Goal: Answer question/provide support: Share knowledge or assist other users

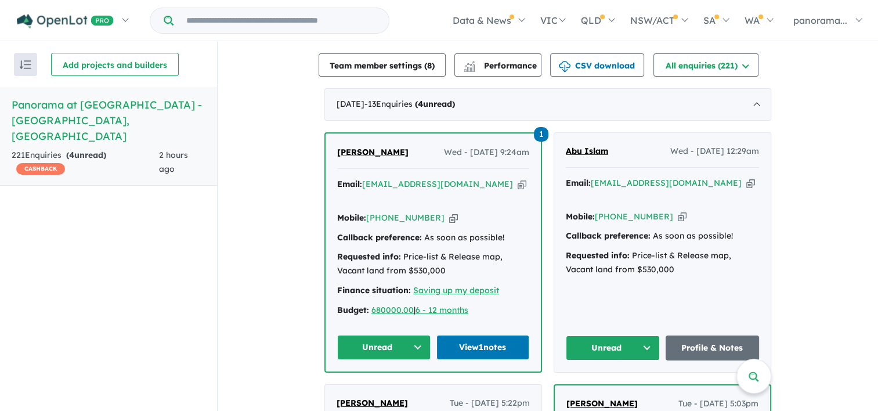
scroll to position [406, 0]
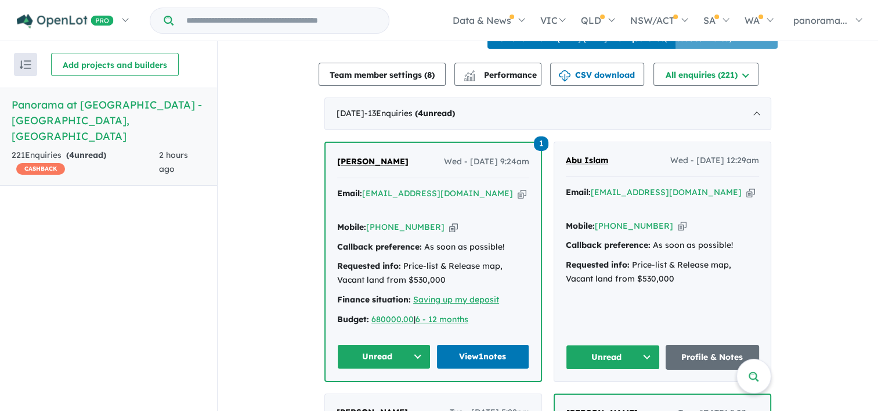
click at [369, 365] on button "Unread" at bounding box center [383, 356] width 93 height 25
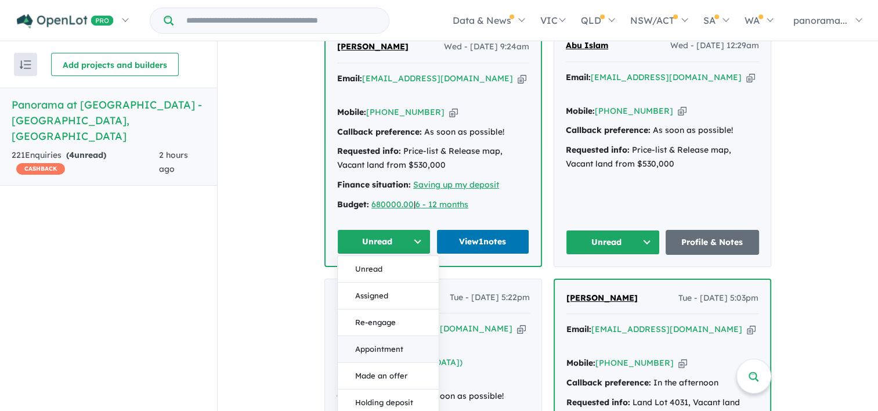
scroll to position [522, 0]
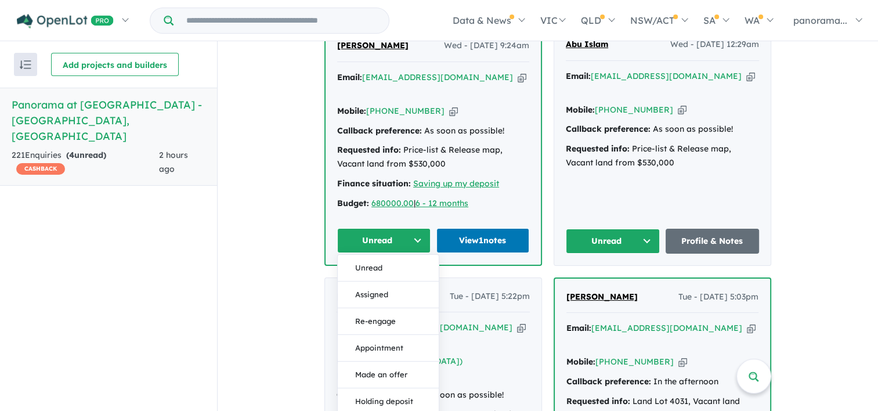
click at [365, 307] on button "Assigned" at bounding box center [388, 294] width 101 height 27
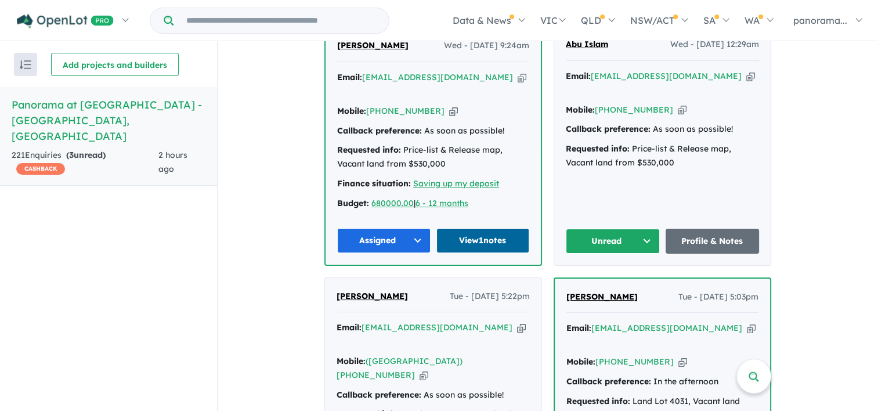
click at [473, 249] on link "View 1 notes" at bounding box center [482, 240] width 93 height 25
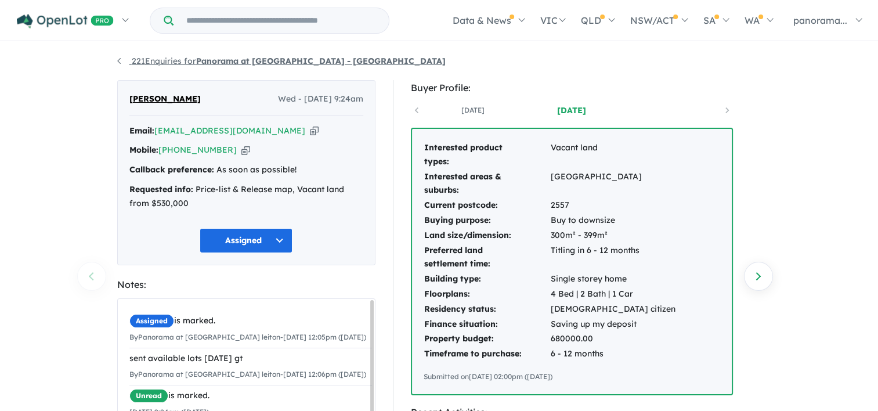
click at [118, 60] on link "221 Enquiries for Panorama at [GEOGRAPHIC_DATA] - [GEOGRAPHIC_DATA]" at bounding box center [281, 61] width 328 height 10
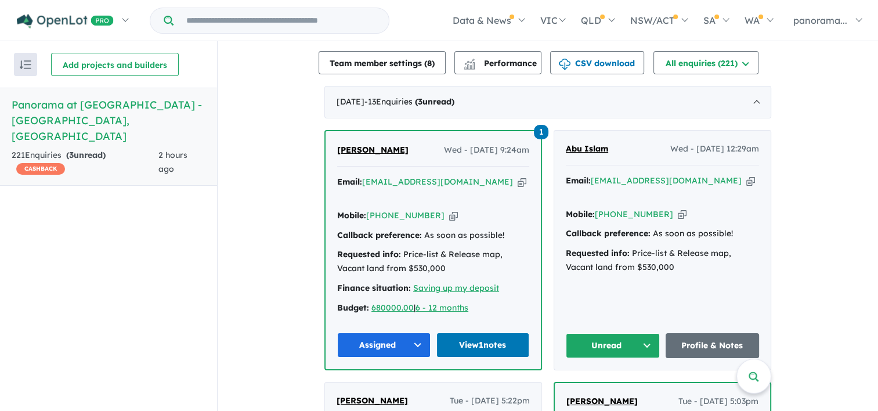
scroll to position [476, 0]
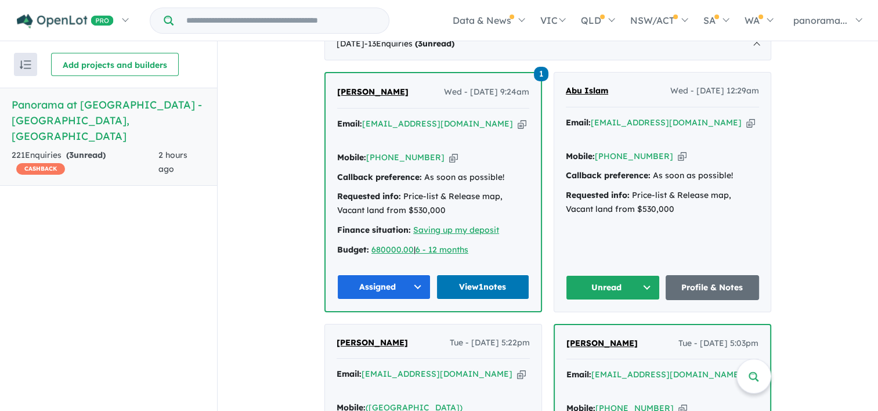
click at [622, 293] on button "Unread" at bounding box center [613, 287] width 94 height 25
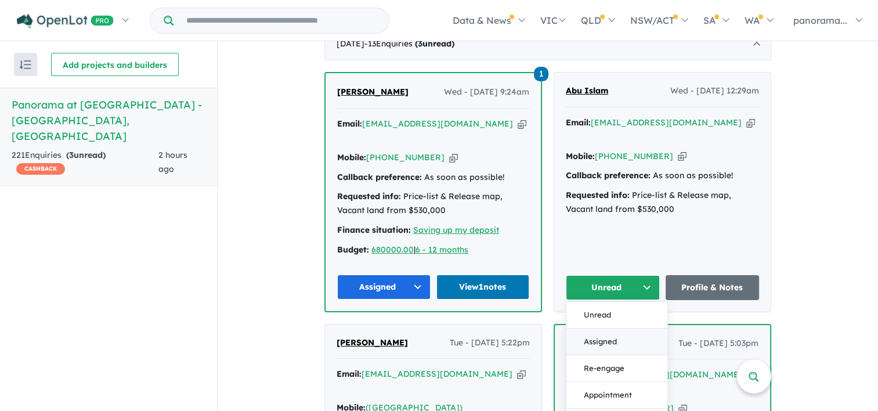
click at [602, 346] on button "Assigned" at bounding box center [616, 341] width 101 height 27
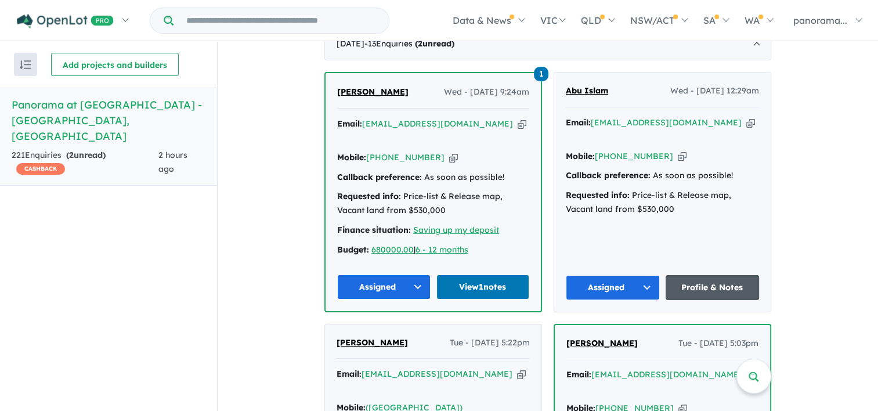
click at [686, 299] on link "Profile & Notes" at bounding box center [712, 287] width 94 height 25
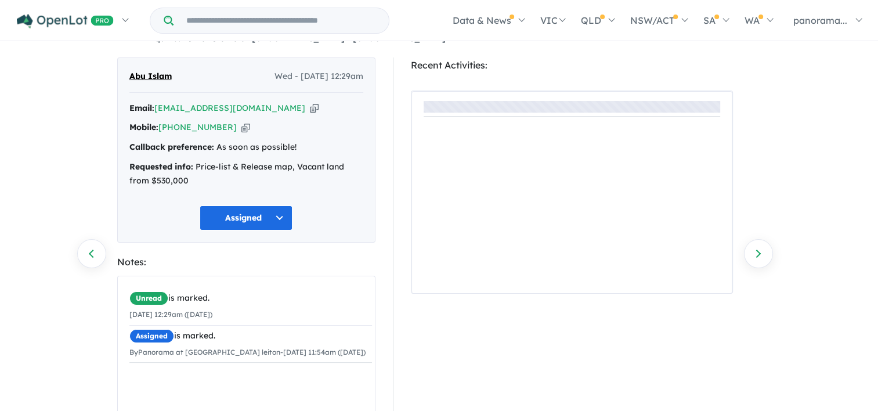
scroll to position [160, 0]
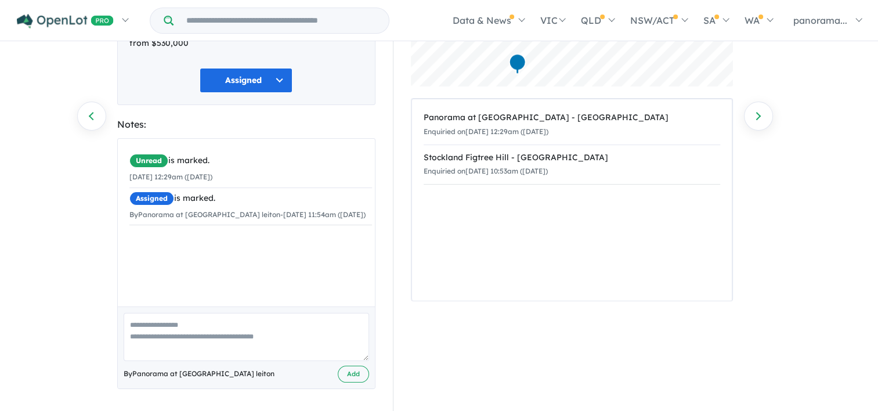
drag, startPoint x: 212, startPoint y: 330, endPoint x: 218, endPoint y: 320, distance: 11.3
click at [218, 324] on textarea at bounding box center [246, 337] width 245 height 48
type textarea "**********"
click at [365, 374] on button "Add" at bounding box center [353, 373] width 31 height 17
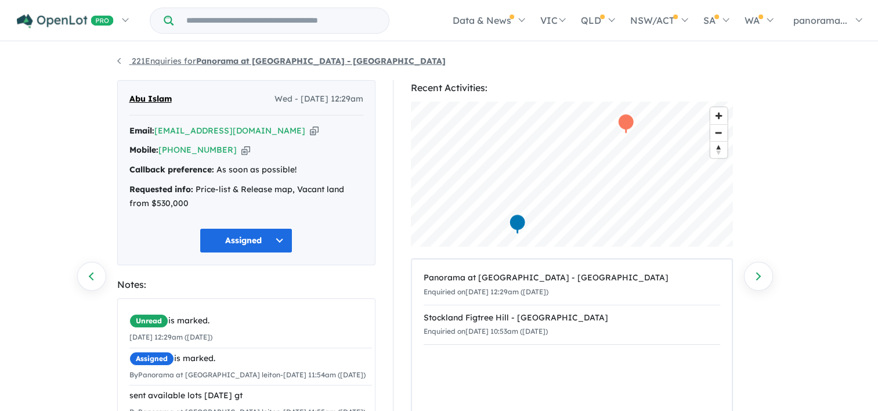
click at [118, 63] on link "221 Enquiries for Panorama at [GEOGRAPHIC_DATA] - [GEOGRAPHIC_DATA]" at bounding box center [281, 61] width 328 height 10
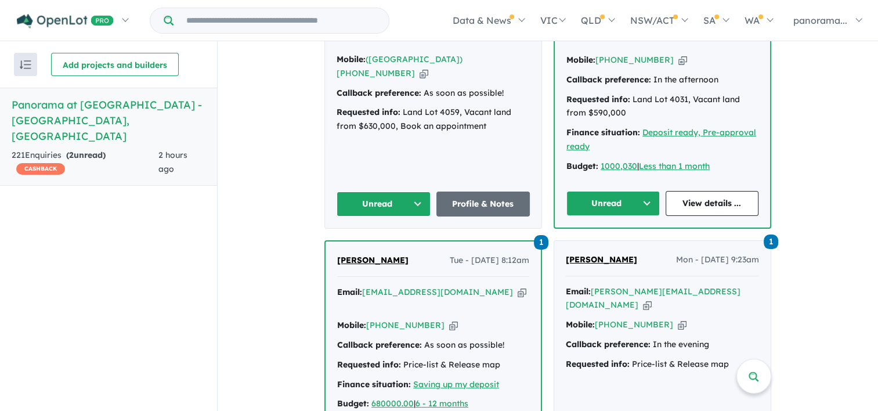
scroll to position [708, 0]
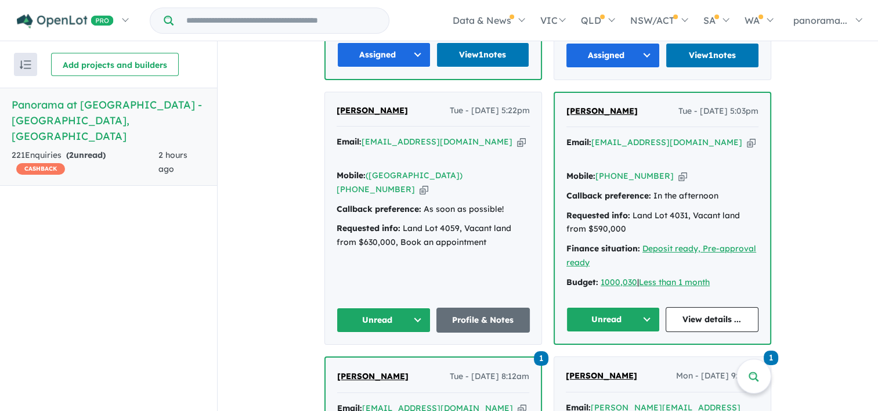
click at [363, 313] on button "Unread" at bounding box center [383, 319] width 94 height 25
click at [368, 363] on button "Assigned" at bounding box center [387, 373] width 101 height 27
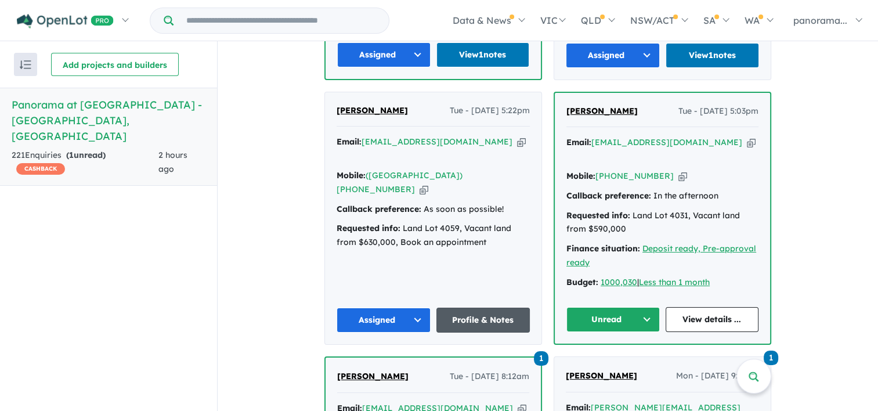
click at [473, 317] on link "Profile & Notes" at bounding box center [483, 319] width 94 height 25
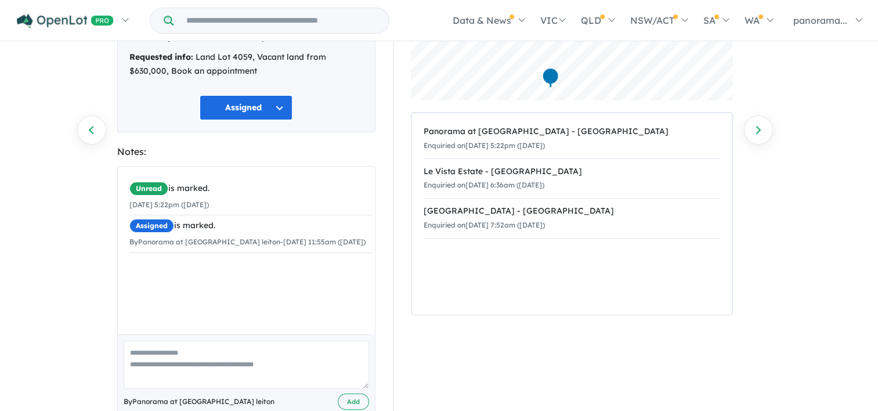
scroll to position [160, 0]
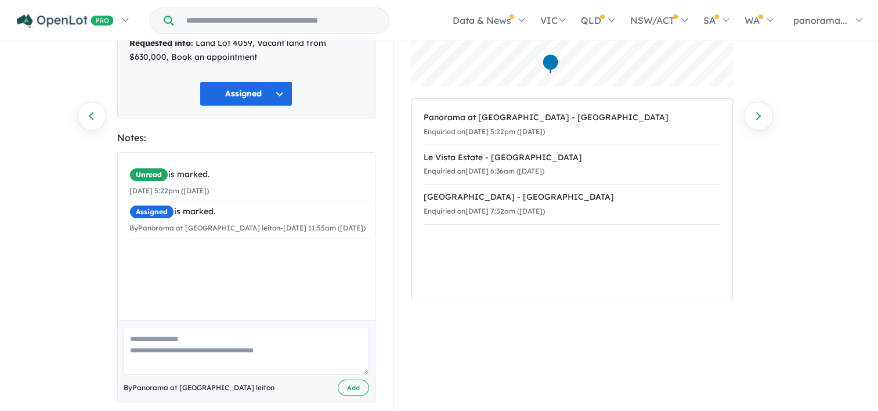
click at [209, 330] on textarea at bounding box center [246, 351] width 245 height 48
type textarea "**********"
click at [349, 379] on button "Add" at bounding box center [353, 387] width 31 height 17
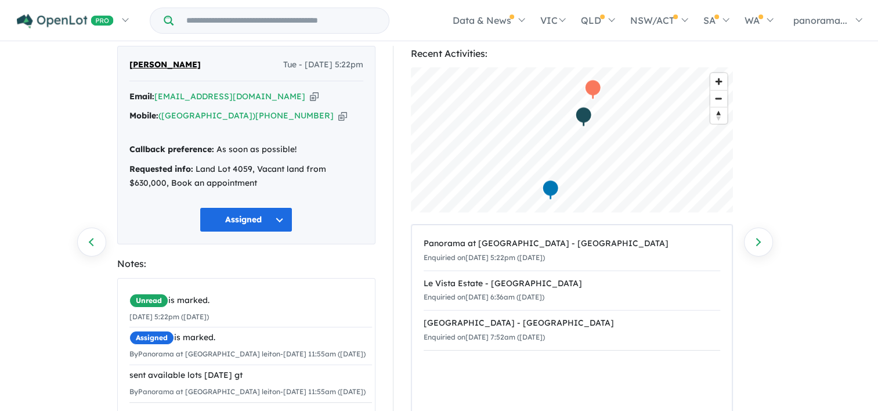
scroll to position [0, 0]
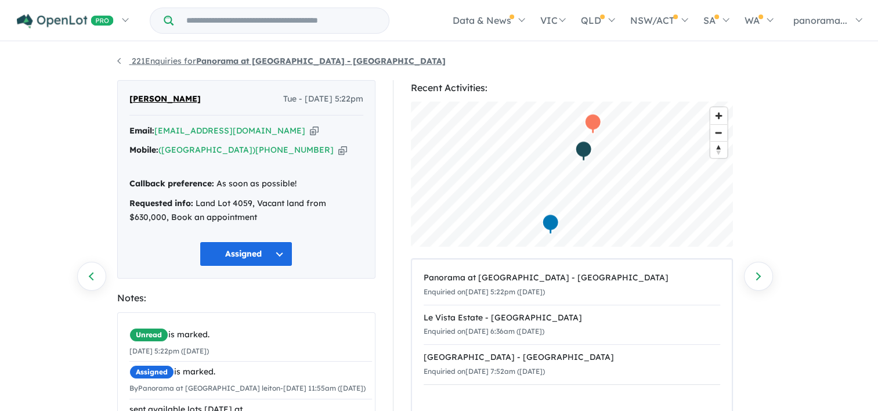
click at [120, 60] on link "221 Enquiries for Panorama at [GEOGRAPHIC_DATA] - [GEOGRAPHIC_DATA]" at bounding box center [281, 61] width 328 height 10
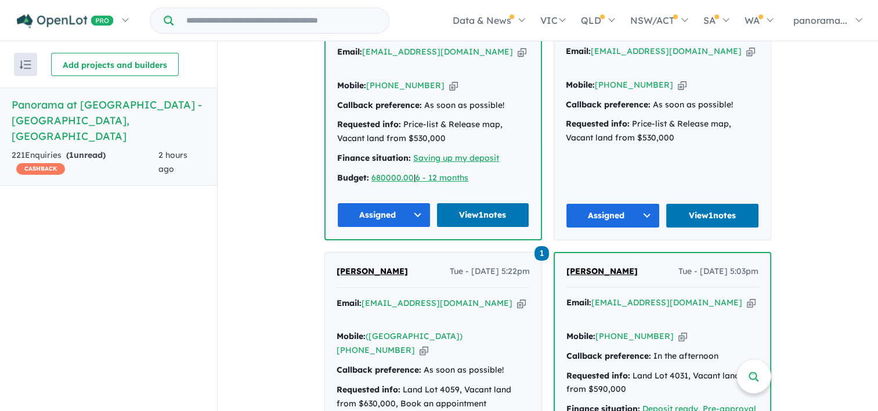
scroll to position [708, 0]
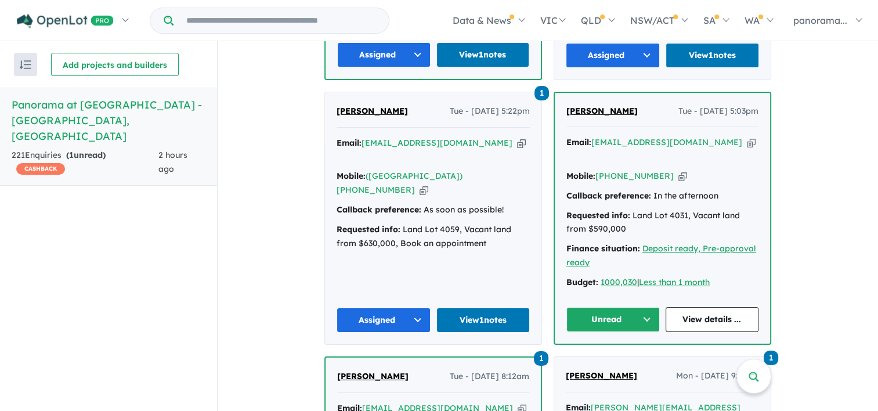
click at [618, 318] on button "Unread" at bounding box center [612, 319] width 93 height 25
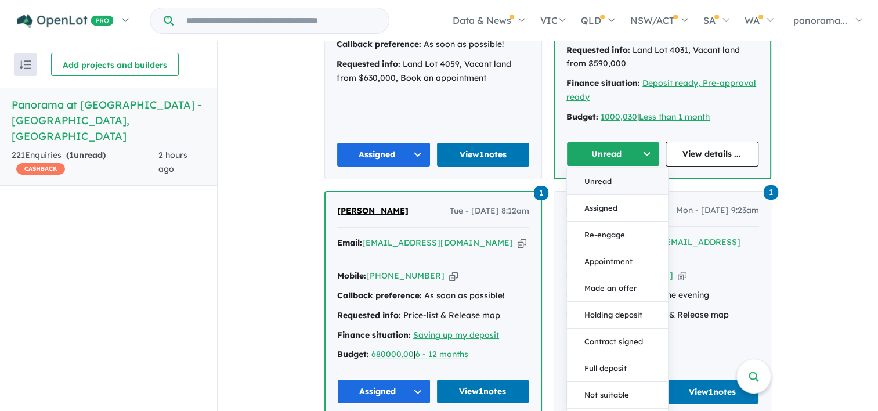
scroll to position [882, 0]
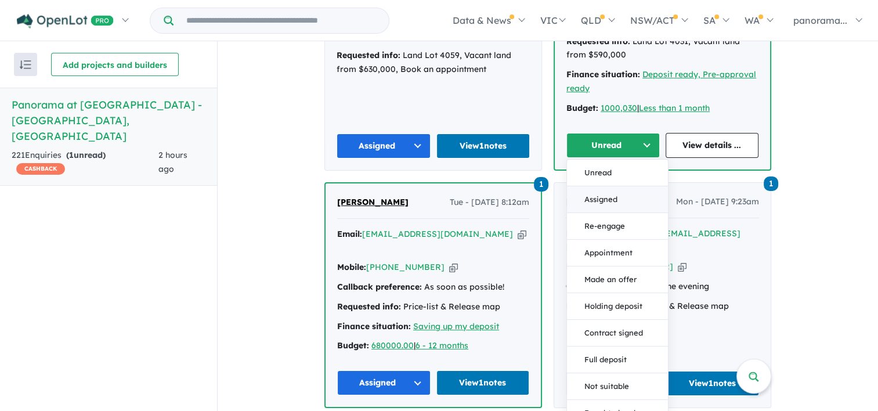
click at [596, 195] on button "Assigned" at bounding box center [617, 199] width 101 height 27
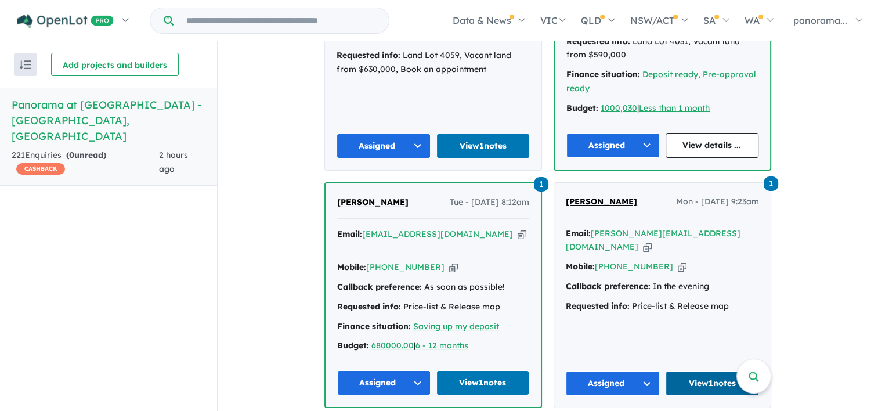
click at [687, 374] on link "View 1 notes" at bounding box center [712, 383] width 94 height 25
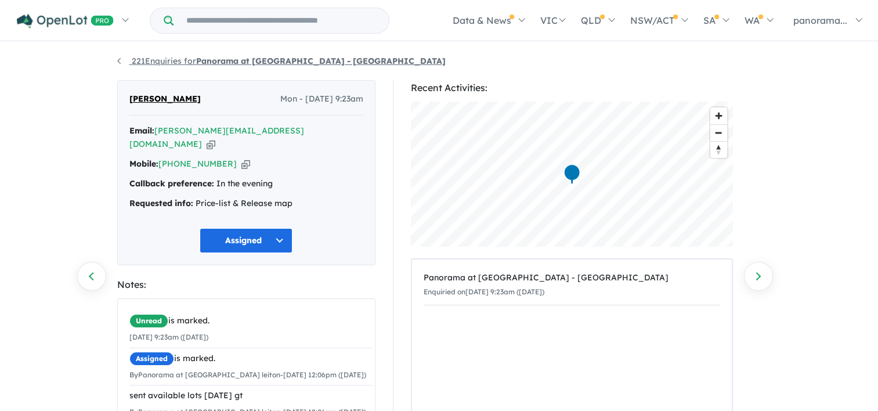
click at [118, 61] on link "221 Enquiries for Panorama at [GEOGRAPHIC_DATA] - [GEOGRAPHIC_DATA]" at bounding box center [281, 61] width 328 height 10
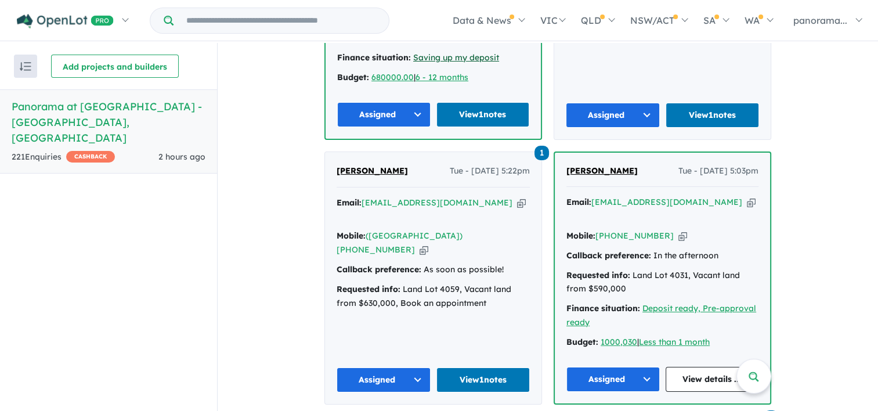
scroll to position [708, 0]
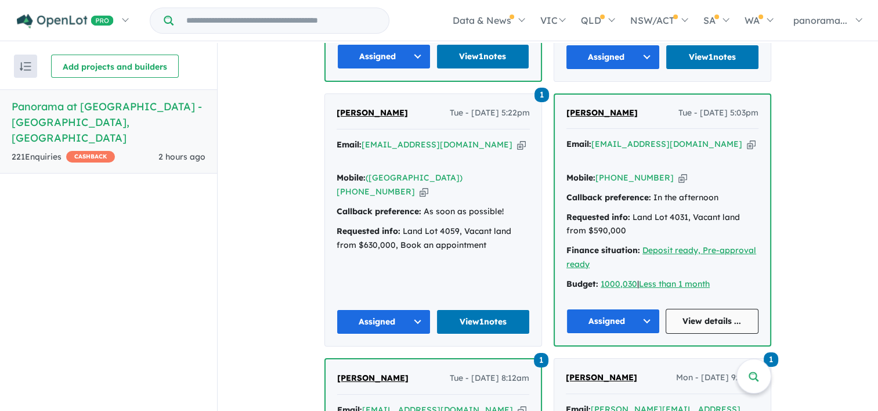
click at [681, 315] on link "View details ..." at bounding box center [711, 321] width 93 height 25
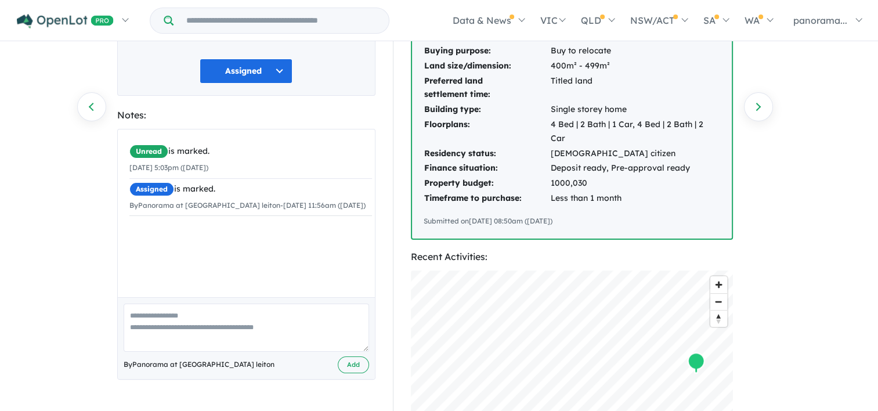
scroll to position [174, 0]
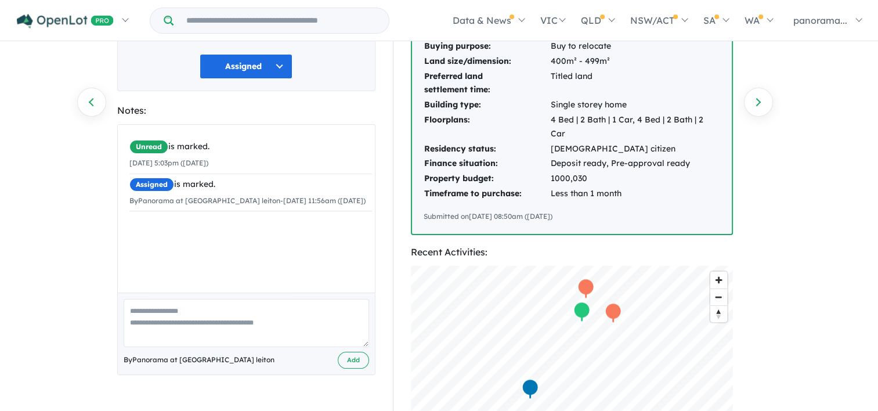
click at [187, 300] on textarea at bounding box center [246, 323] width 245 height 48
type textarea "**********"
click at [344, 352] on button "Add" at bounding box center [353, 360] width 31 height 17
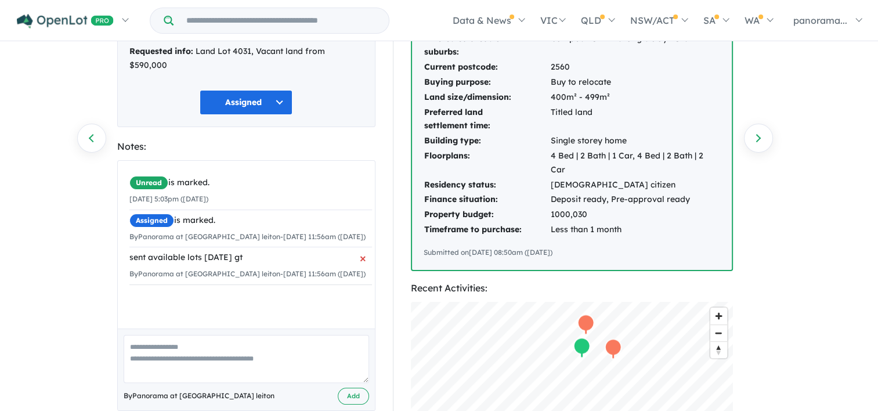
scroll to position [0, 0]
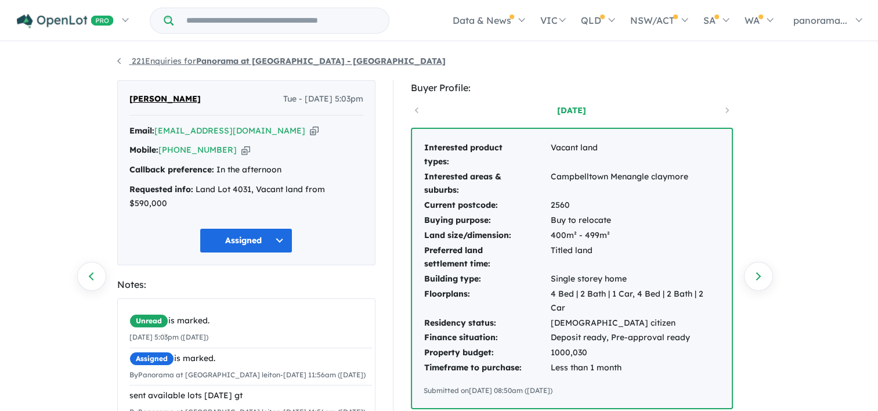
click at [118, 61] on link "221 Enquiries for Panorama at [GEOGRAPHIC_DATA] - [GEOGRAPHIC_DATA]" at bounding box center [281, 61] width 328 height 10
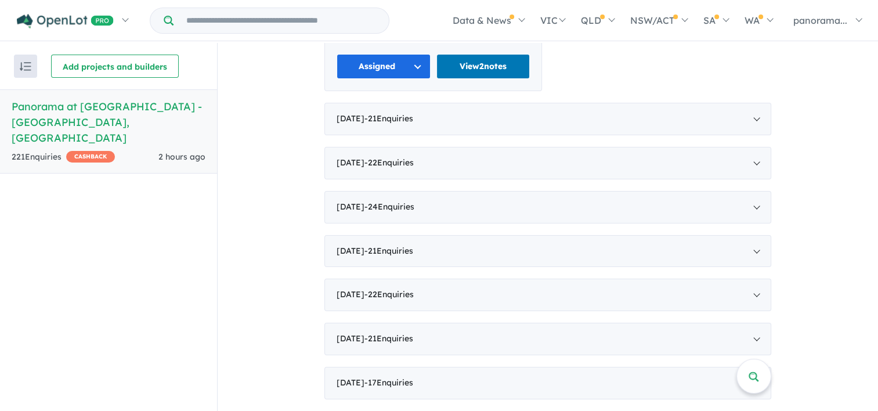
scroll to position [2216, 0]
